Goal: Find specific page/section: Find specific page/section

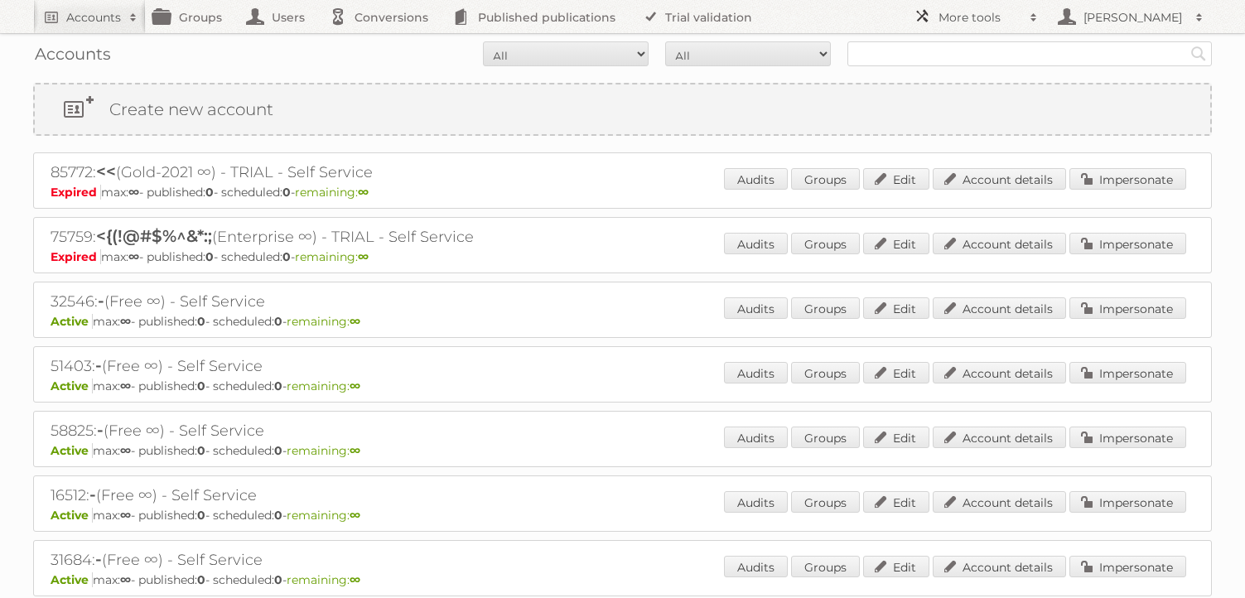
click at [1032, 20] on span at bounding box center [1033, 17] width 25 height 17
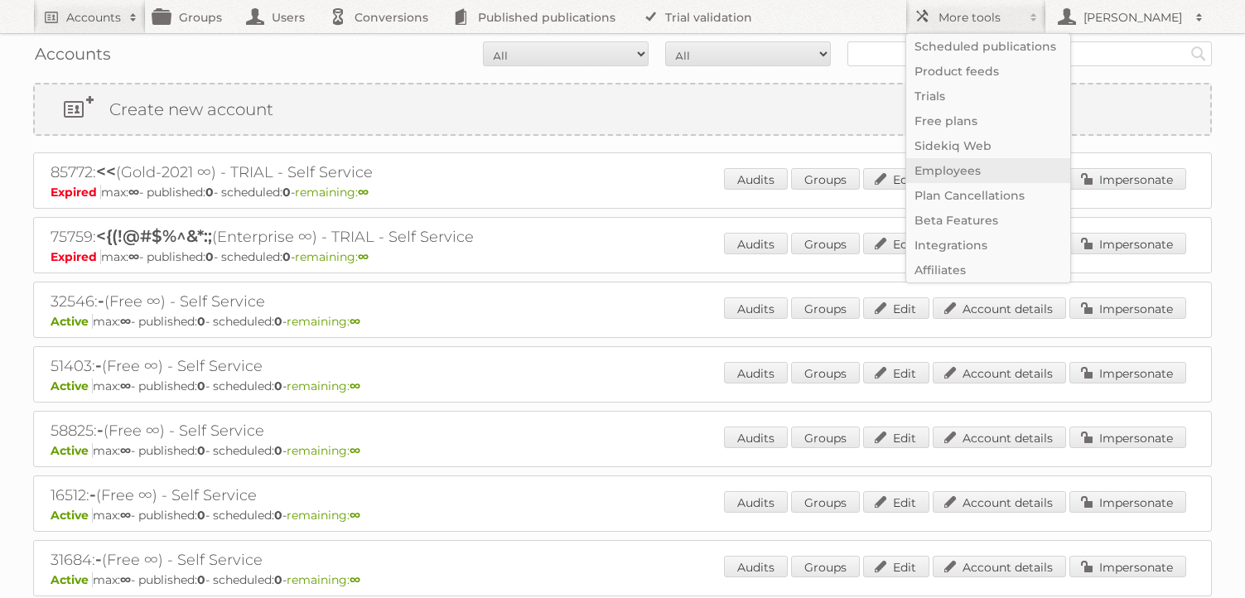
click at [979, 165] on link "Employees" at bounding box center [988, 170] width 164 height 25
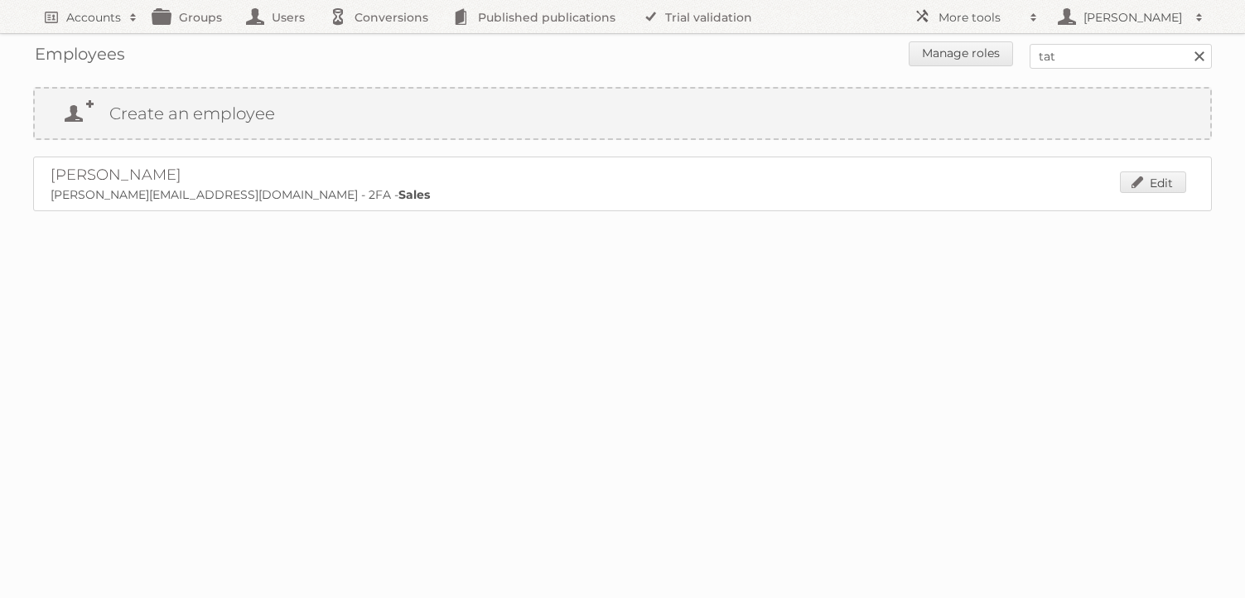
click at [1200, 57] on link at bounding box center [1199, 56] width 25 height 25
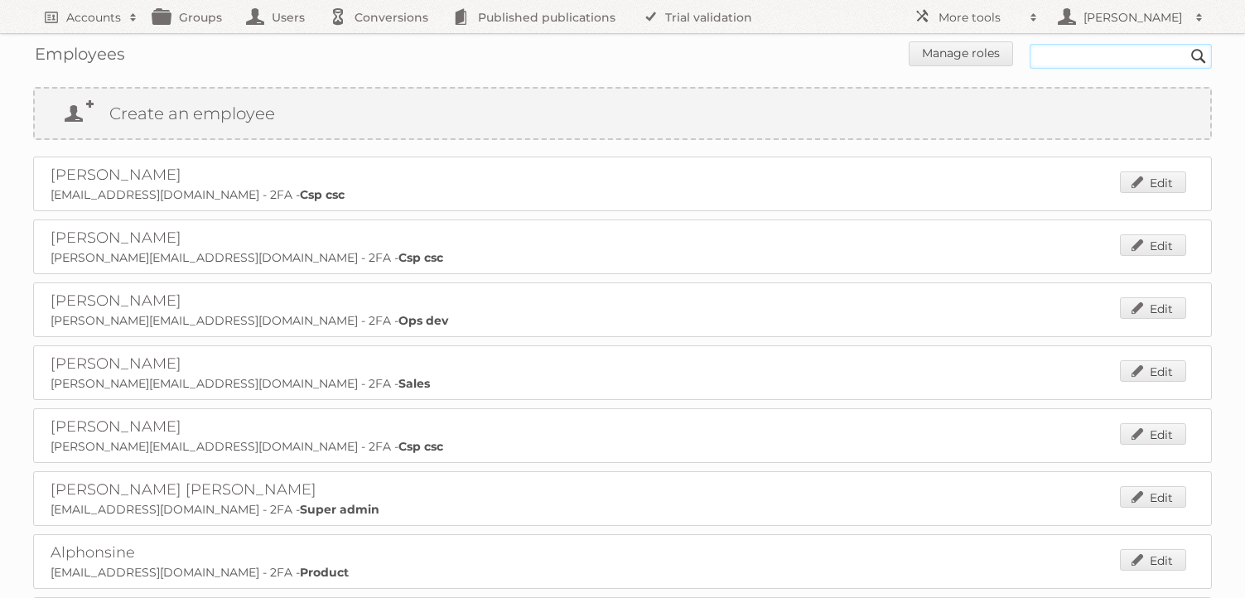
click at [1149, 56] on input "text" at bounding box center [1121, 56] width 182 height 25
click at [1074, 60] on input "text" at bounding box center [1121, 56] width 182 height 25
type input "[PERSON_NAME]"
click at [1186, 44] on input "Search" at bounding box center [1198, 56] width 25 height 25
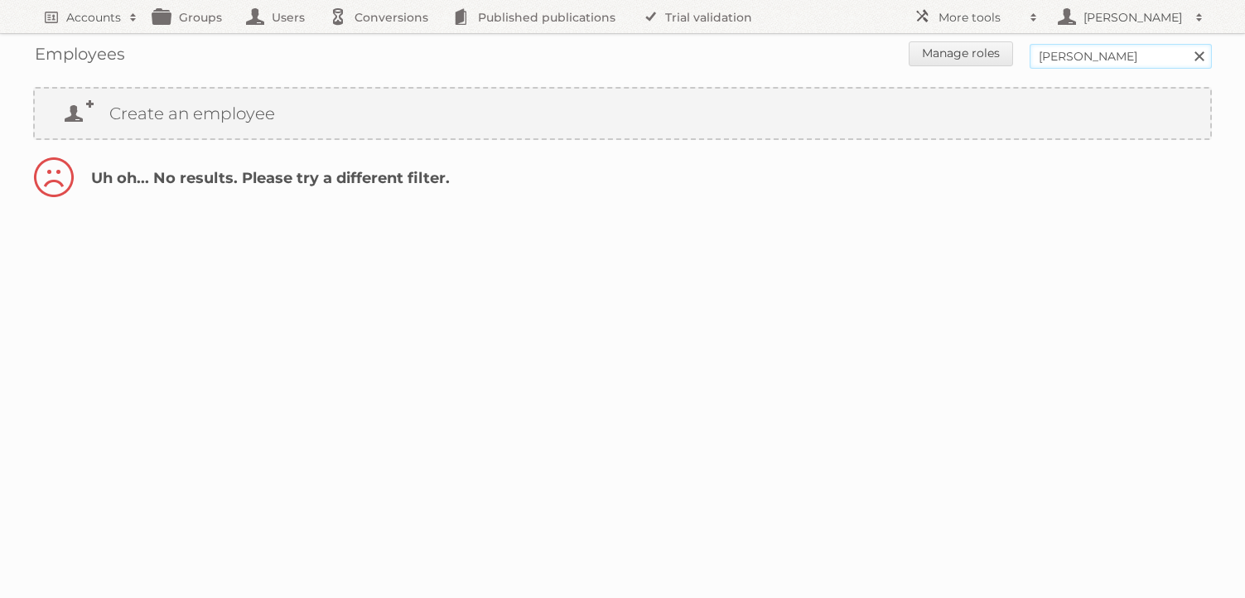
click at [1078, 58] on input "toby" at bounding box center [1121, 56] width 182 height 25
type input "t"
type input "harm"
click at [1186, 44] on input "Search" at bounding box center [1198, 56] width 25 height 25
click at [1084, 55] on input "harm" at bounding box center [1121, 56] width 182 height 25
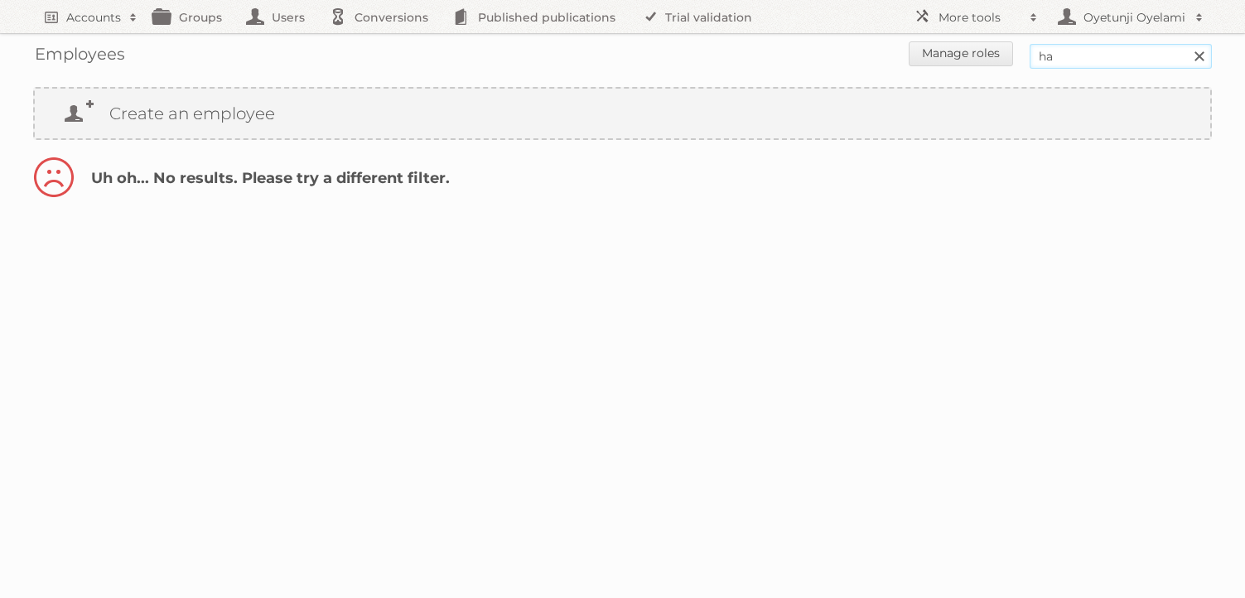
type input "h"
click at [281, 19] on link "Users" at bounding box center [280, 16] width 83 height 33
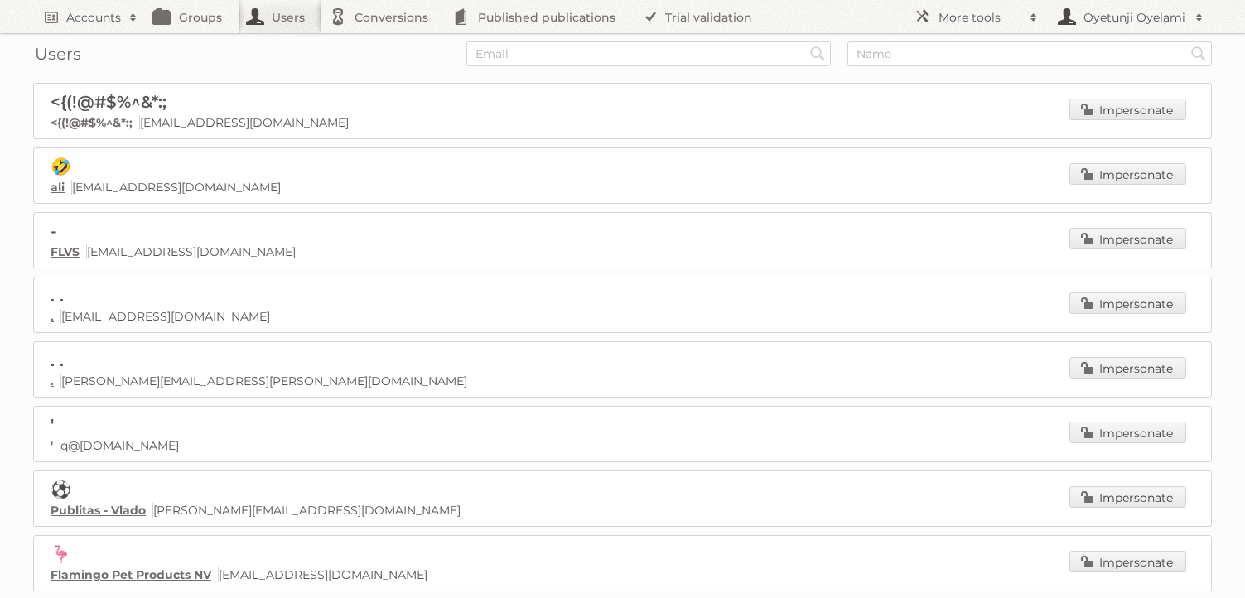
click at [1113, 15] on h2 "[PERSON_NAME]" at bounding box center [1133, 17] width 108 height 17
